Goal: Transaction & Acquisition: Purchase product/service

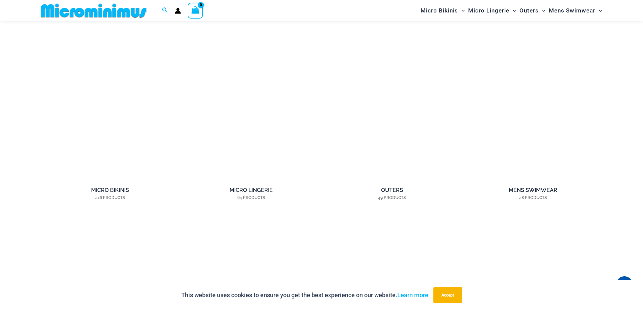
scroll to position [635, 0]
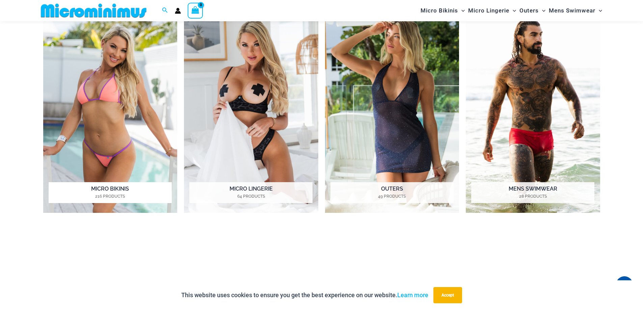
click at [102, 189] on h2 "Micro Bikinis 216 Products" at bounding box center [110, 192] width 123 height 21
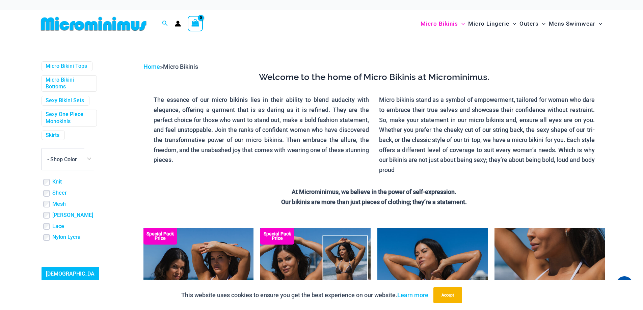
scroll to position [55, 0]
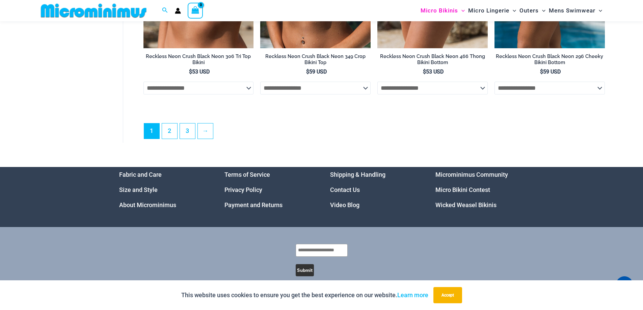
scroll to position [1986, 0]
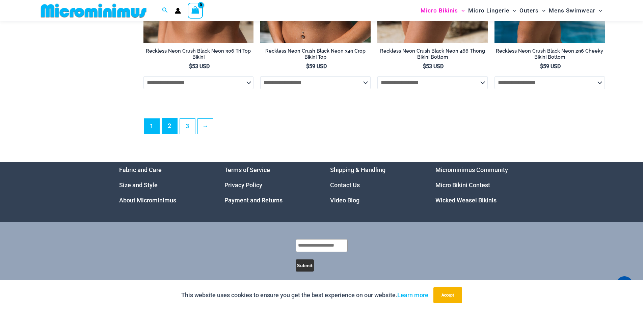
click at [174, 133] on link "2" at bounding box center [169, 126] width 15 height 16
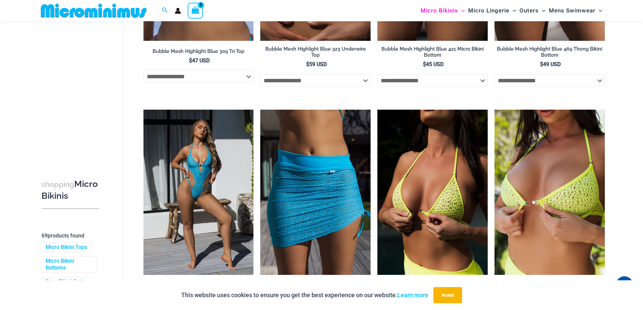
scroll to position [1783, 0]
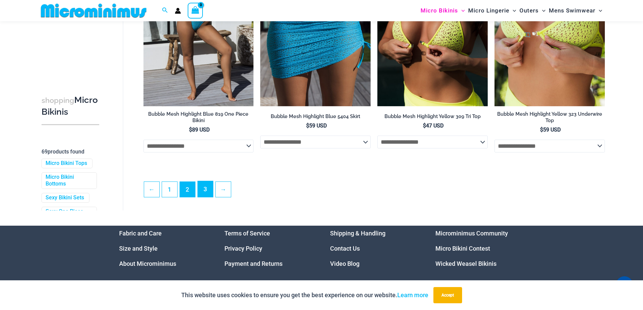
click at [203, 197] on link "3" at bounding box center [205, 189] width 15 height 16
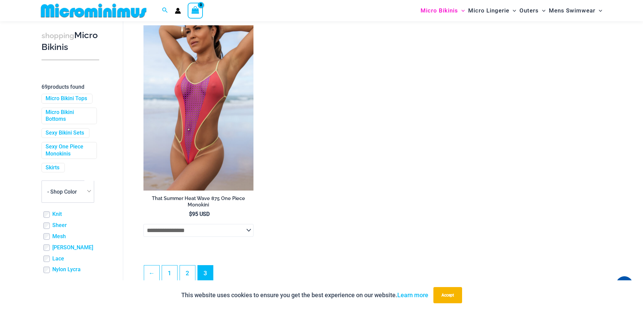
scroll to position [166, 0]
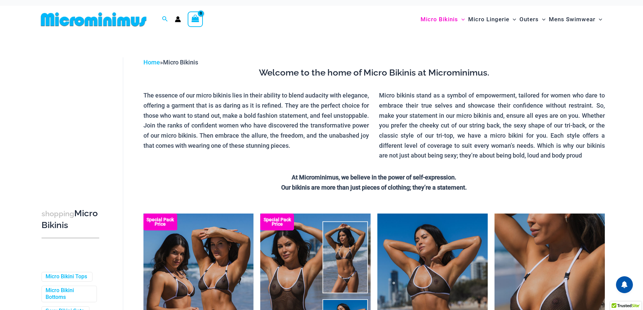
scroll to position [38, 0]
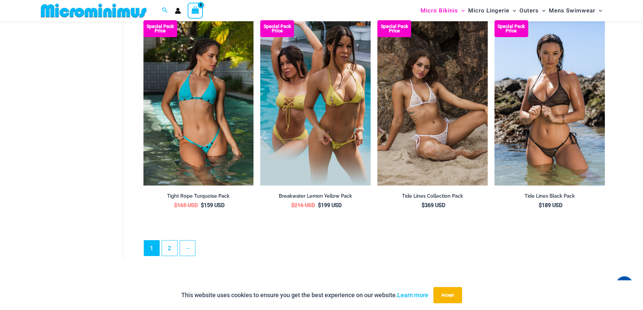
scroll to position [1750, 0]
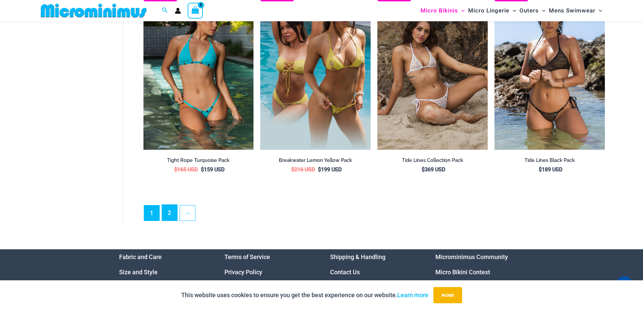
click at [170, 205] on link "2" at bounding box center [169, 213] width 15 height 16
